Goal: Task Accomplishment & Management: Complete application form

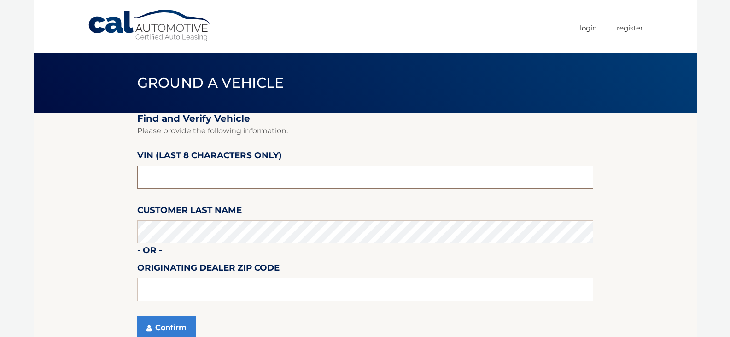
drag, startPoint x: 191, startPoint y: 179, endPoint x: 135, endPoint y: 185, distance: 56.5
click at [135, 185] on section "Find and Verify Vehicle Please provide the following information. VIN (last 8 c…" at bounding box center [365, 231] width 663 height 237
type input "nd503002"
click at [137, 316] on button "Confirm" at bounding box center [166, 327] width 59 height 23
click at [192, 327] on button "Confirm" at bounding box center [166, 327] width 59 height 23
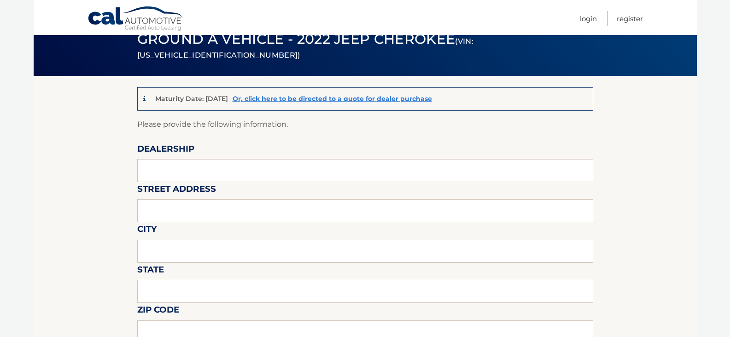
scroll to position [92, 0]
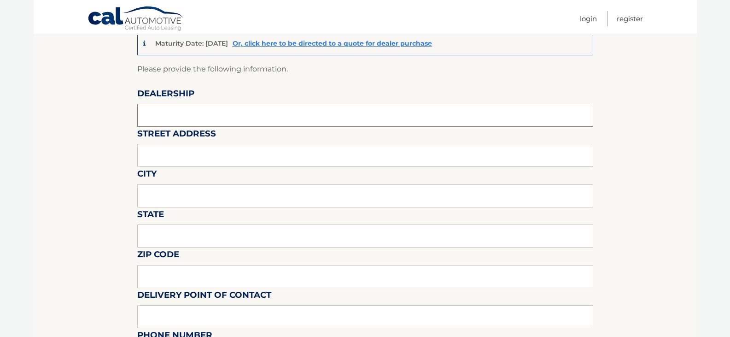
click at [166, 122] on input "text" at bounding box center [365, 115] width 456 height 23
type input "[PERSON_NAME] CDJR"
click at [176, 164] on input "text" at bounding box center [365, 155] width 456 height 23
type input "[STREET_ADDRESS]"
click at [180, 200] on input "text" at bounding box center [365, 195] width 456 height 23
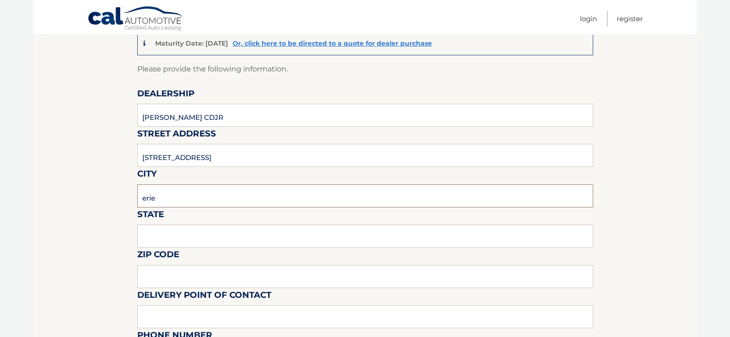
type input "erie"
type input "pa"
type input "16508"
type input "zachg"
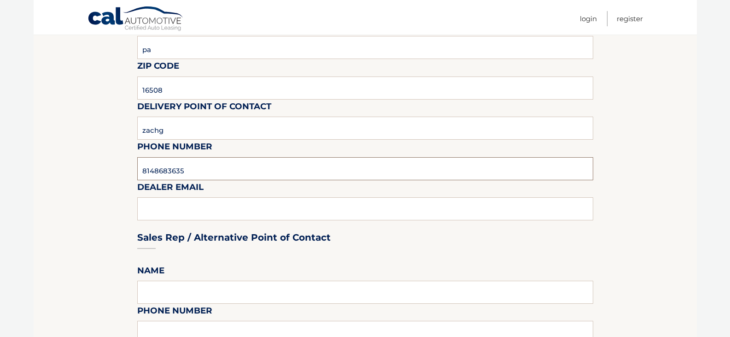
type input "8148683635"
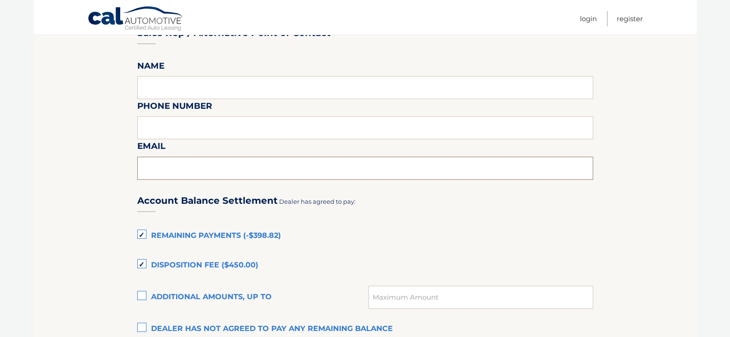
scroll to position [623, 0]
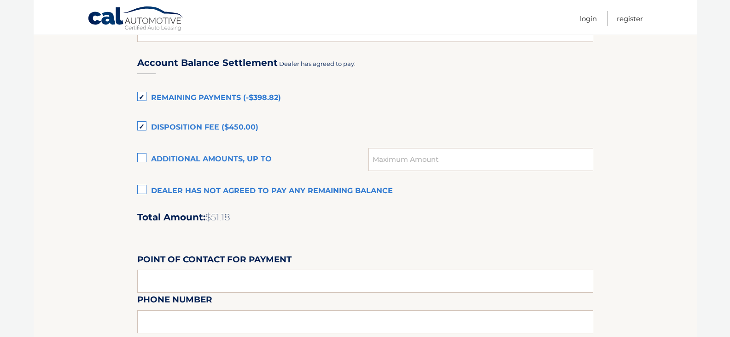
click at [142, 96] on label "Remaining Payments (-$398.82)" at bounding box center [365, 98] width 456 height 18
click at [0, 0] on input "Remaining Payments (-$398.82)" at bounding box center [0, 0] width 0 height 0
click at [142, 128] on label "Disposition Fee ($450.00)" at bounding box center [365, 127] width 456 height 18
click at [0, 0] on input "Disposition Fee ($450.00)" at bounding box center [0, 0] width 0 height 0
click at [140, 191] on label "Dealer has not agreed to pay any remaining balance" at bounding box center [365, 191] width 456 height 18
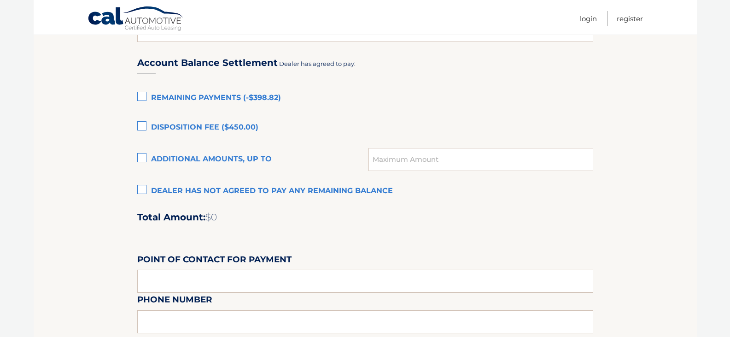
click at [0, 0] on input "Dealer has not agreed to pay any remaining balance" at bounding box center [0, 0] width 0 height 0
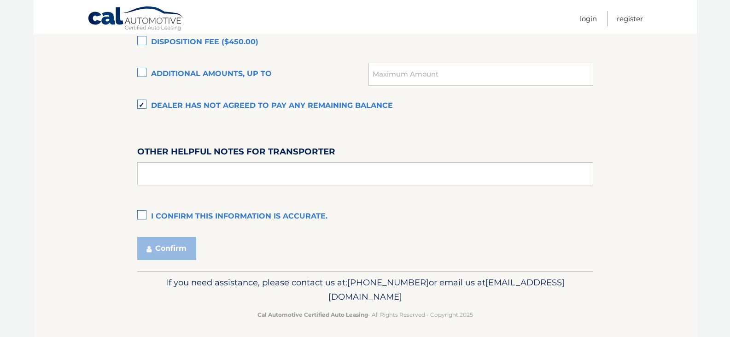
scroll to position [712, 0]
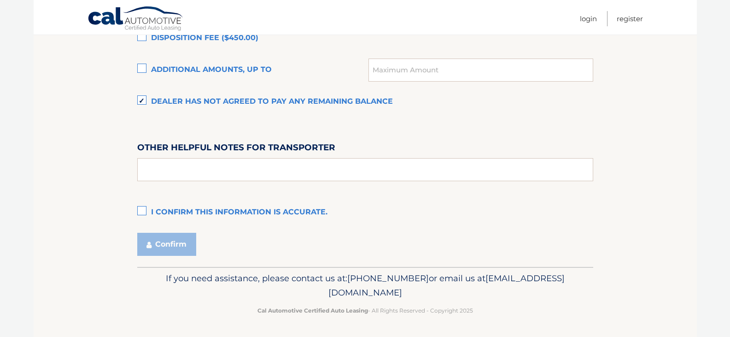
click at [142, 210] on label "I confirm this information is accurate." at bounding box center [365, 212] width 456 height 18
click at [0, 0] on input "I confirm this information is accurate." at bounding box center [0, 0] width 0 height 0
click at [166, 247] on button "Confirm" at bounding box center [166, 244] width 59 height 23
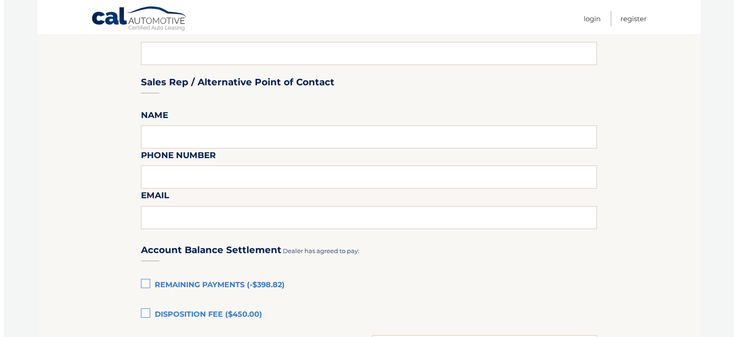
scroll to position [620, 0]
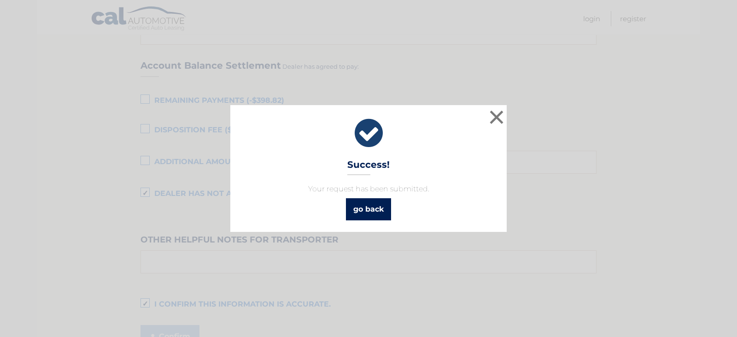
click at [362, 211] on link "go back" at bounding box center [368, 209] width 45 height 22
